Goal: Browse casually: Explore the website without a specific task or goal

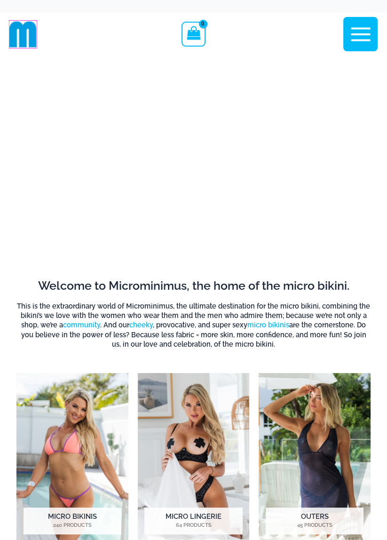
click at [24, 40] on img at bounding box center [22, 34] width 27 height 27
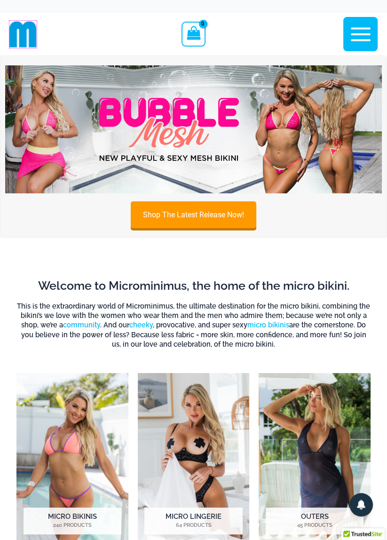
click at [24, 29] on img at bounding box center [22, 34] width 27 height 27
